Goal: Task Accomplishment & Management: Manage account settings

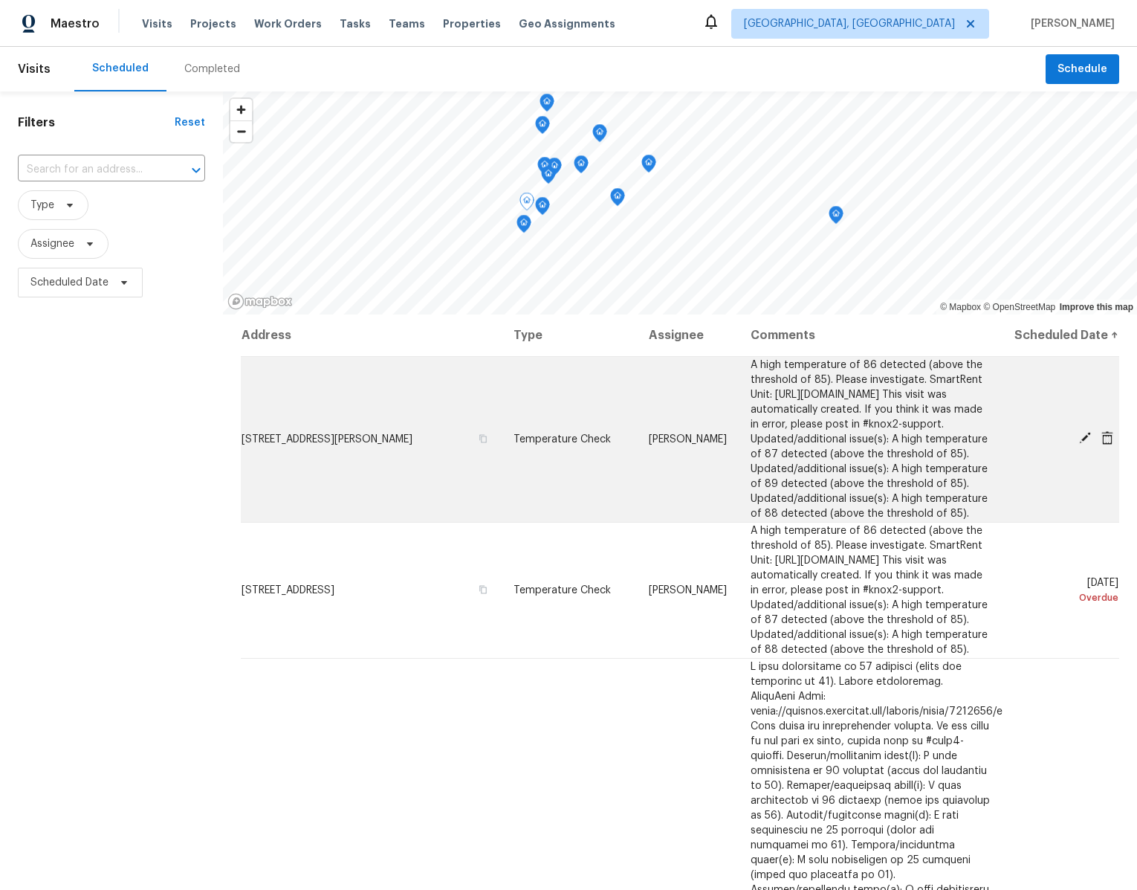
click at [1081, 444] on icon at bounding box center [1084, 437] width 13 height 13
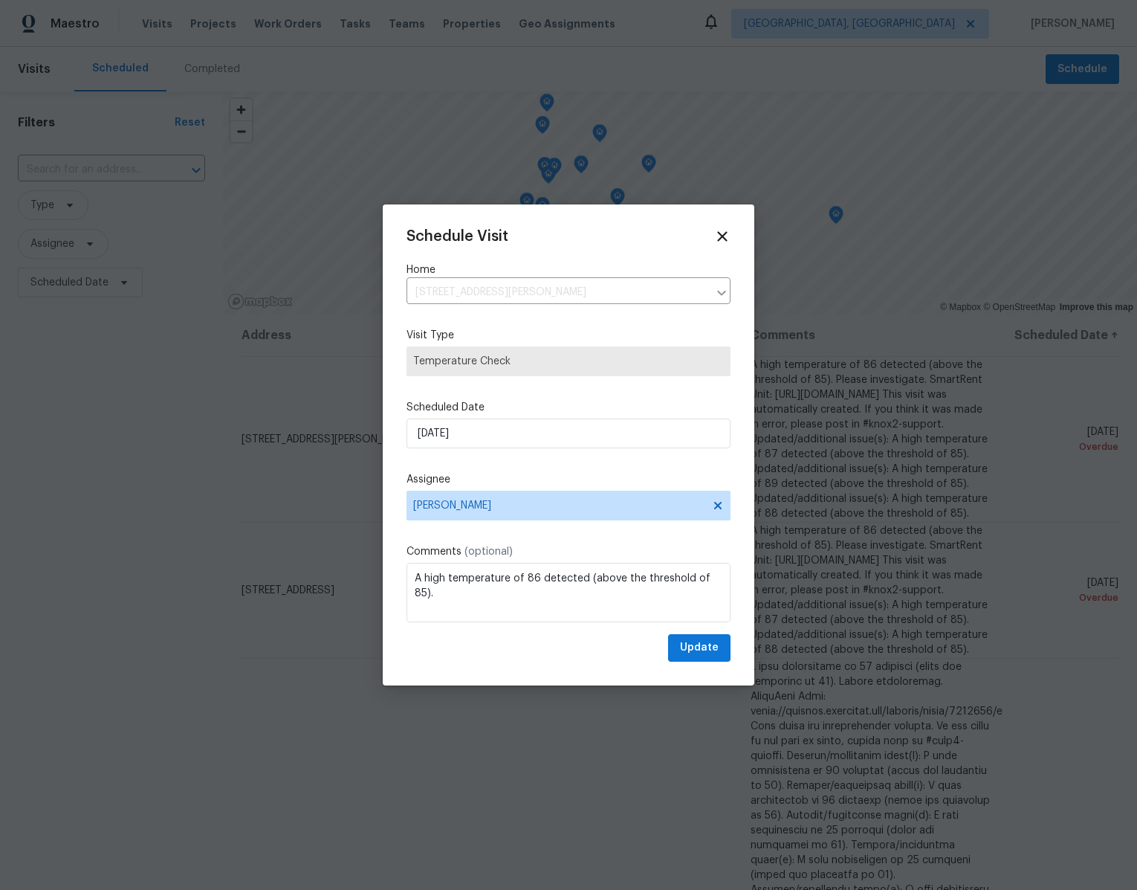
click at [502, 305] on div "Schedule Visit Home 805 Malachite Dr SW, Albuquerque, NM 87121 ​ Visit Type Tem…" at bounding box center [568, 444] width 324 height 433
click at [493, 279] on div "Home 805 Malachite Dr SW, Albuquerque, NM 87121 ​" at bounding box center [568, 283] width 324 height 42
click at [722, 230] on icon at bounding box center [721, 236] width 17 height 17
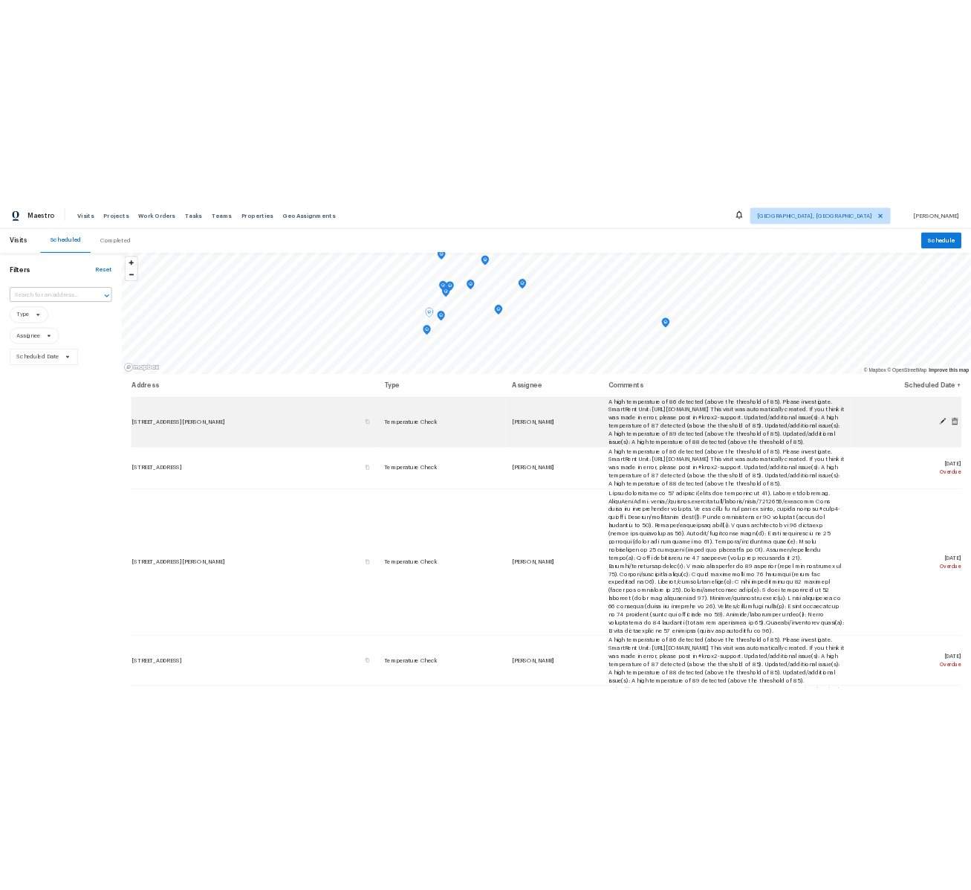
scroll to position [647, 0]
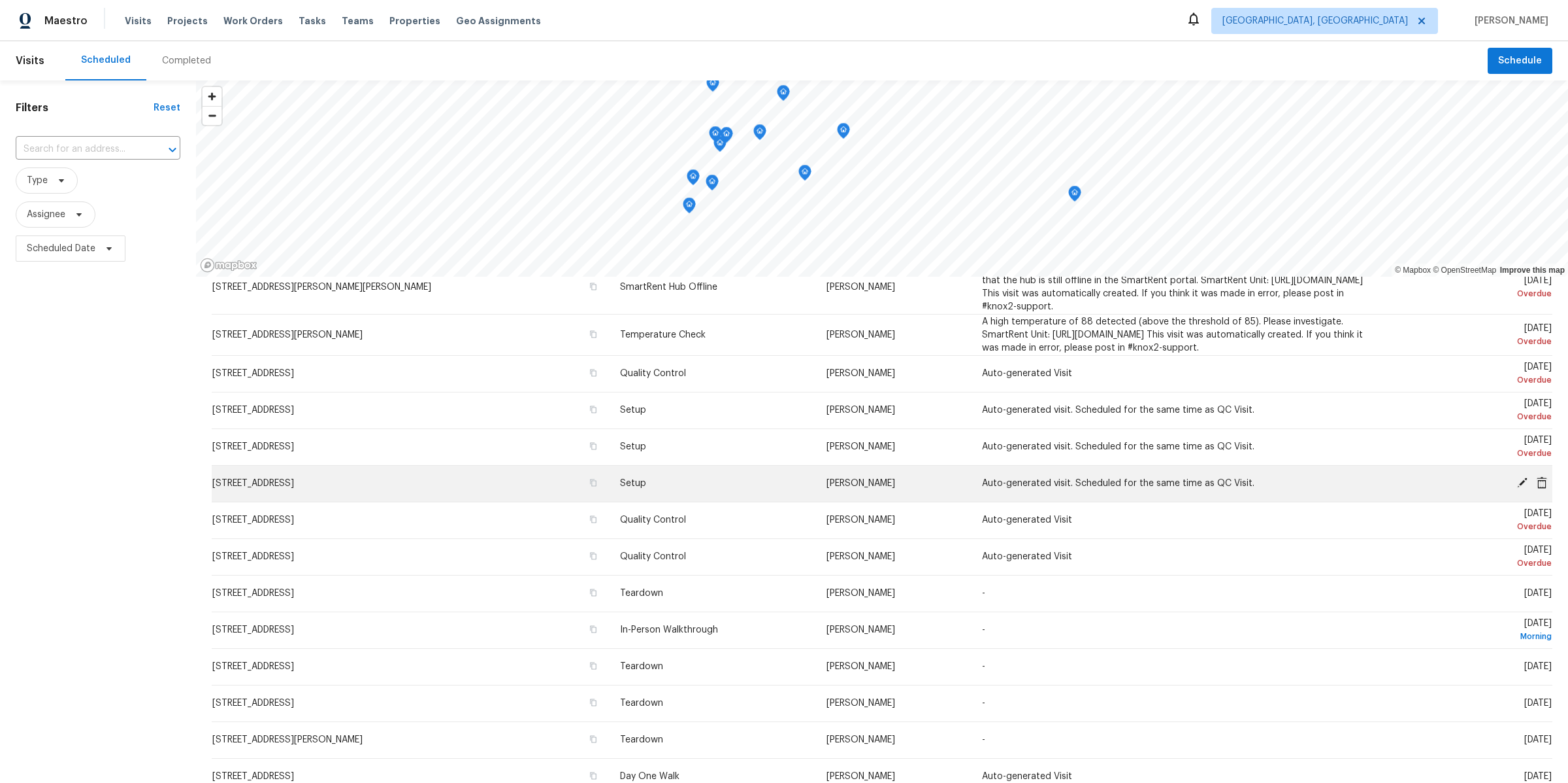
click at [999, 479] on icon at bounding box center [1522, 482] width 11 height 11
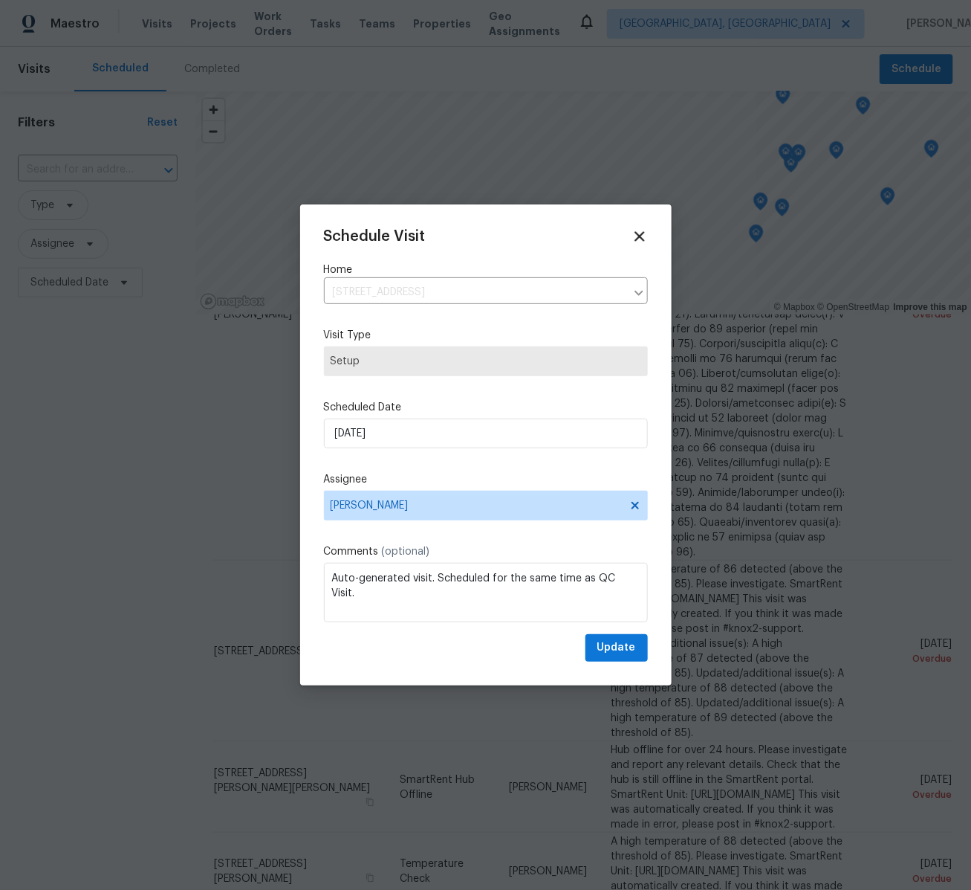
scroll to position [1158, 0]
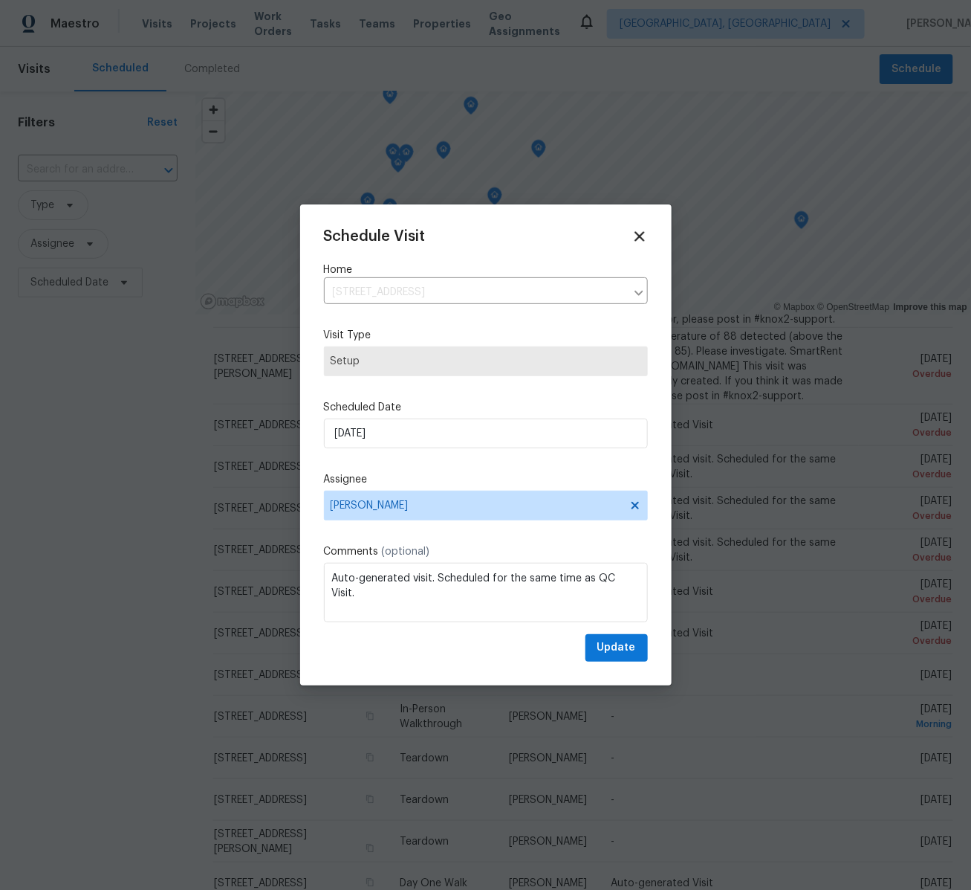
click at [437, 358] on span "Setup" at bounding box center [486, 361] width 311 height 15
click at [534, 518] on span "[PERSON_NAME]" at bounding box center [486, 505] width 324 height 30
click at [638, 235] on icon at bounding box center [640, 236] width 10 height 10
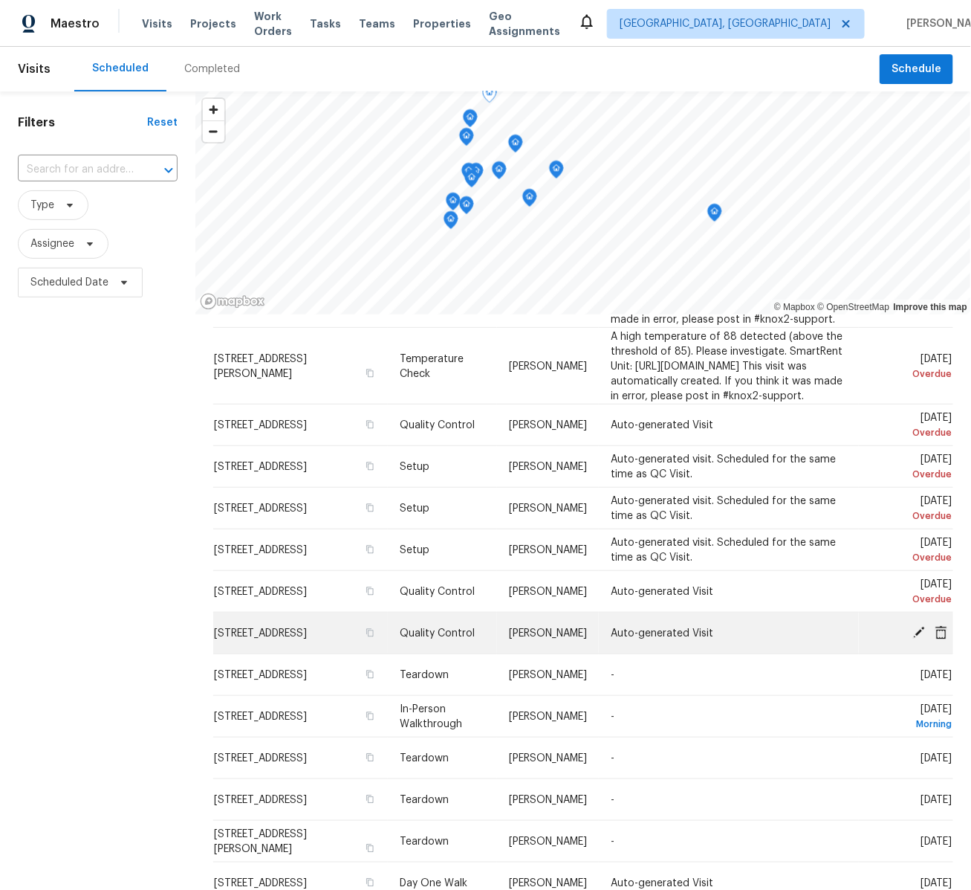
click at [921, 638] on icon at bounding box center [919, 631] width 13 height 13
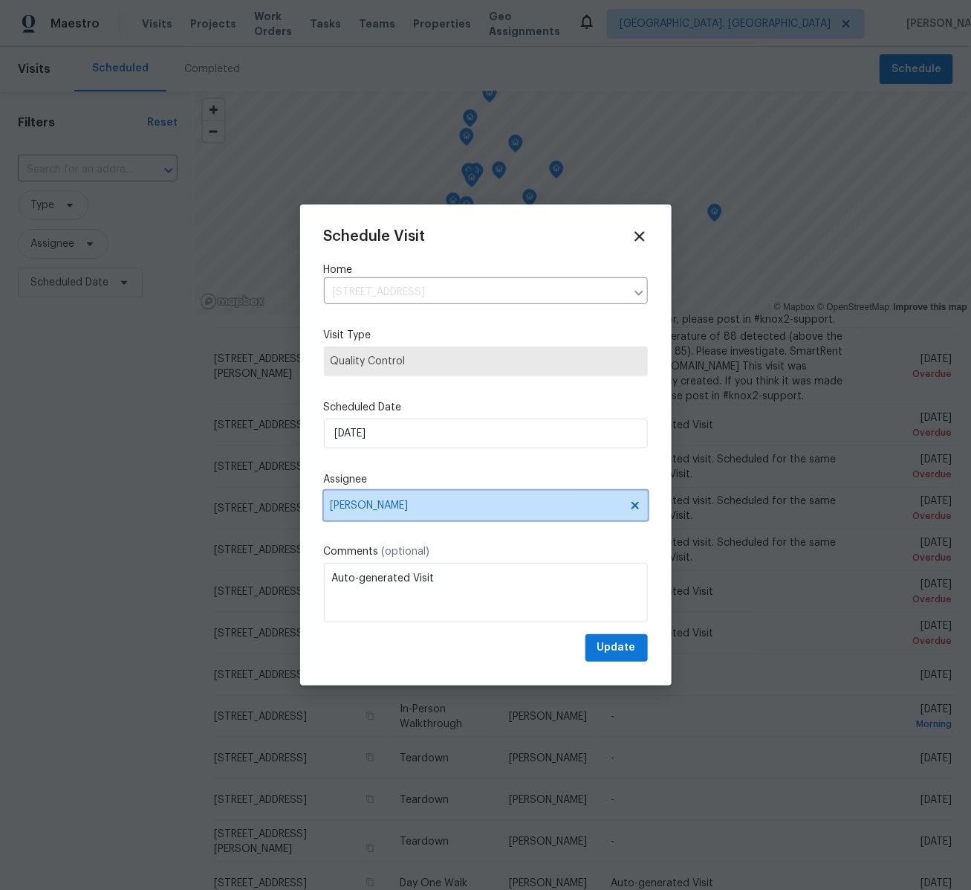
click at [539, 505] on span "[PERSON_NAME]" at bounding box center [476, 505] width 291 height 12
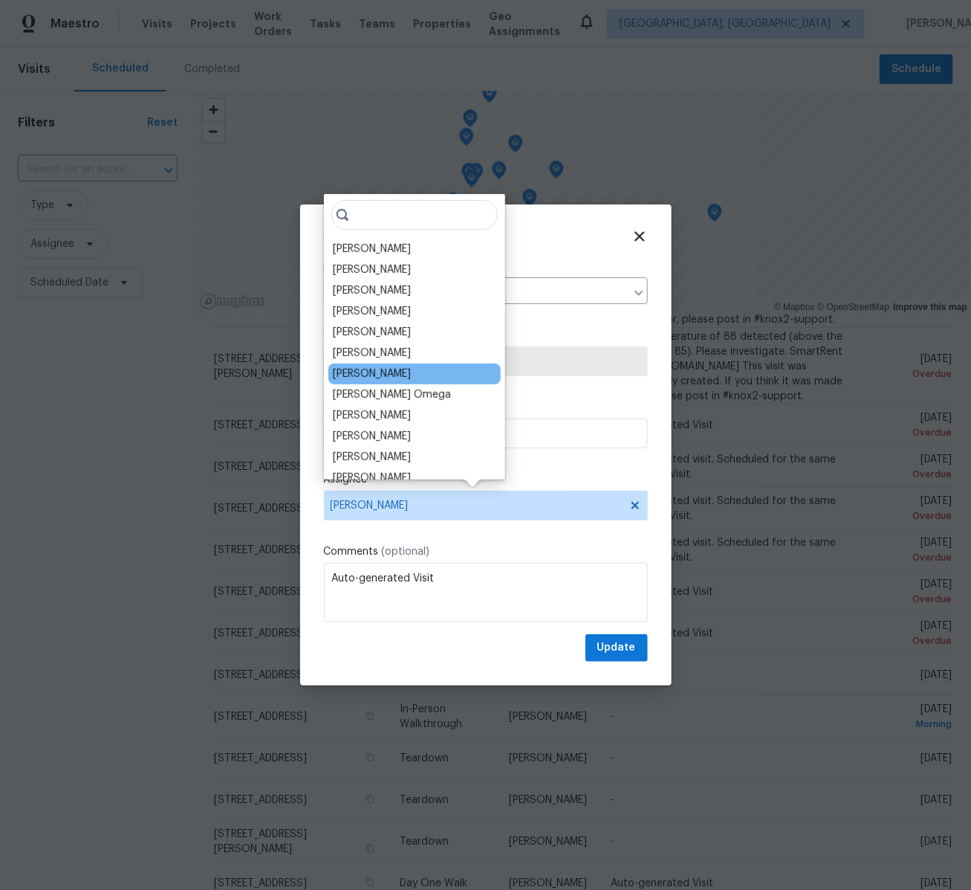
click at [389, 381] on div "John Perkins" at bounding box center [414, 373] width 172 height 21
click at [398, 378] on div "John Perkins" at bounding box center [414, 373] width 172 height 21
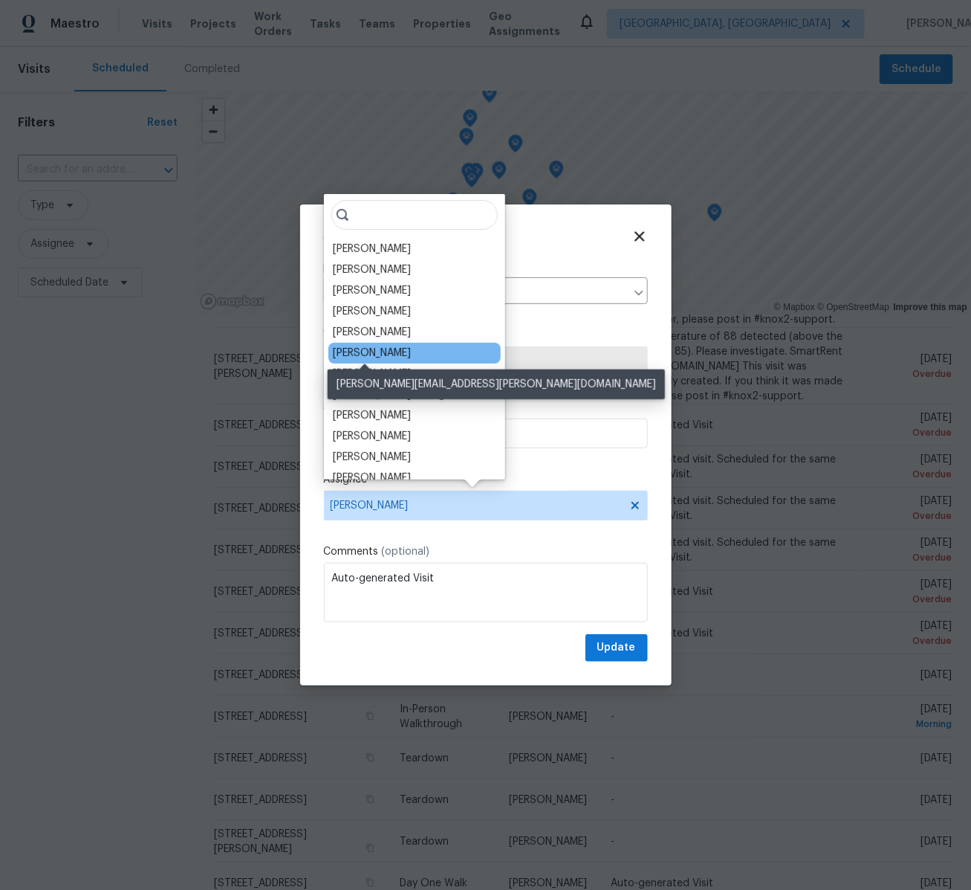
click at [357, 350] on div "Julian Murray" at bounding box center [372, 353] width 78 height 15
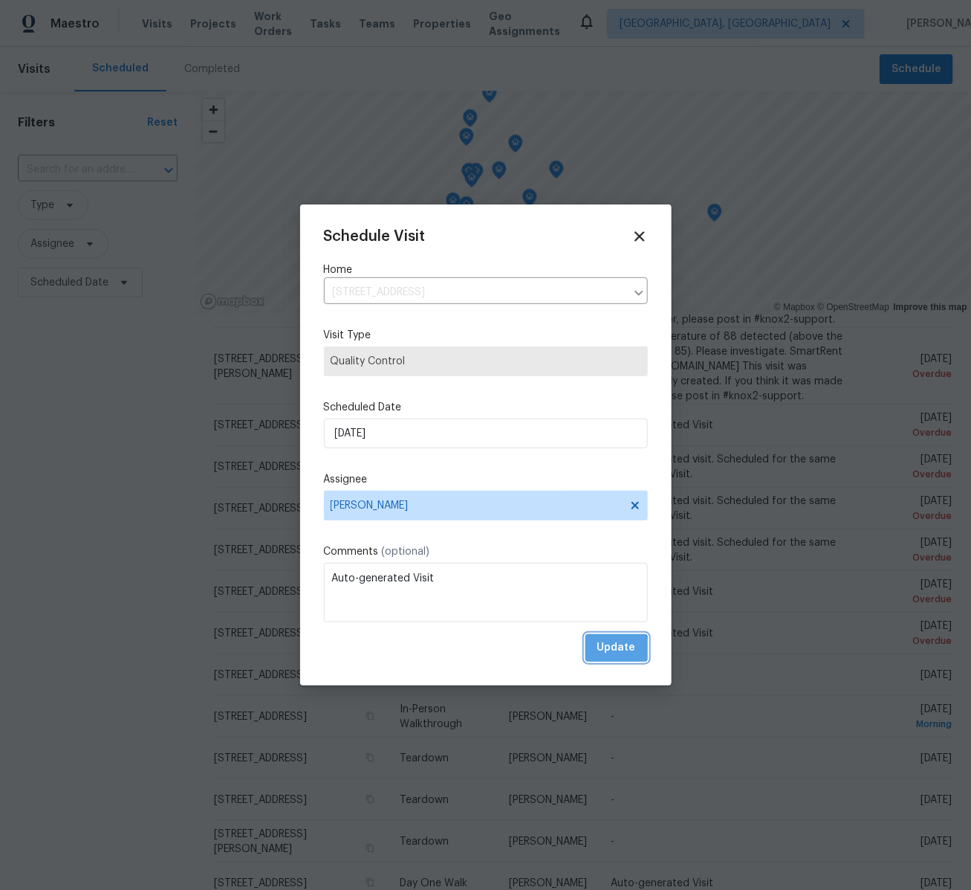
click at [615, 649] on span "Update" at bounding box center [616, 647] width 39 height 19
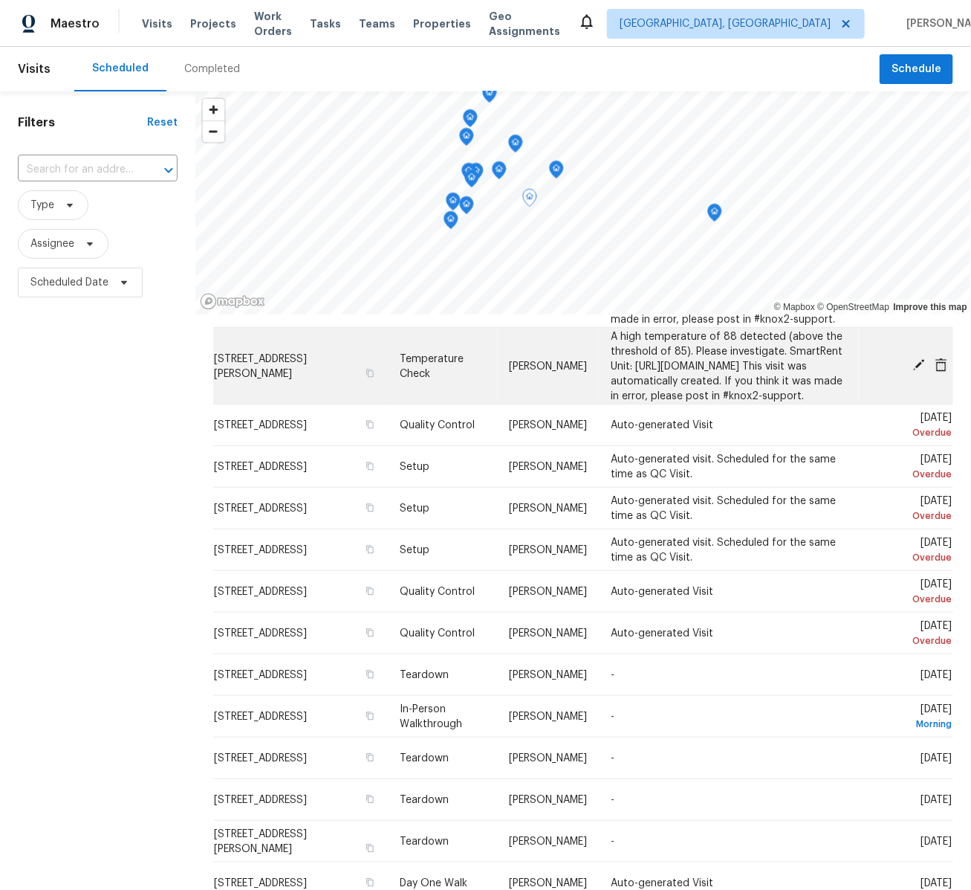
click at [915, 372] on icon at bounding box center [919, 364] width 13 height 13
